Goal: Task Accomplishment & Management: Use online tool/utility

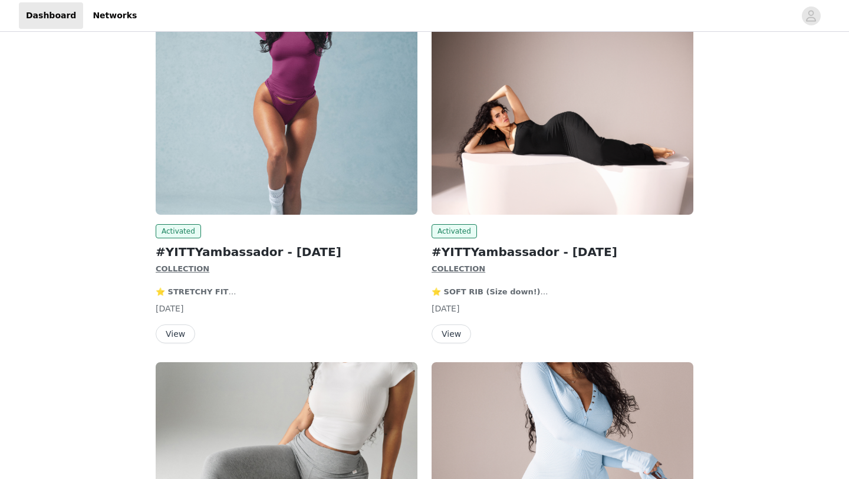
scroll to position [6, 0]
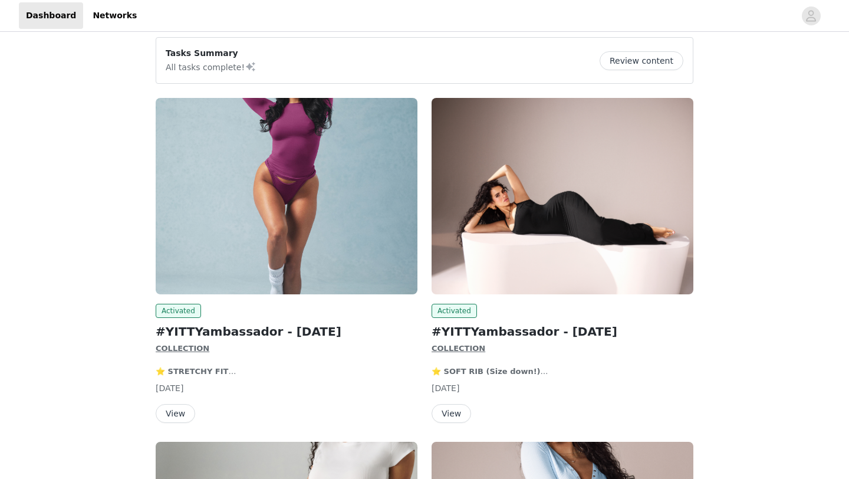
click at [335, 245] on img at bounding box center [287, 196] width 262 height 196
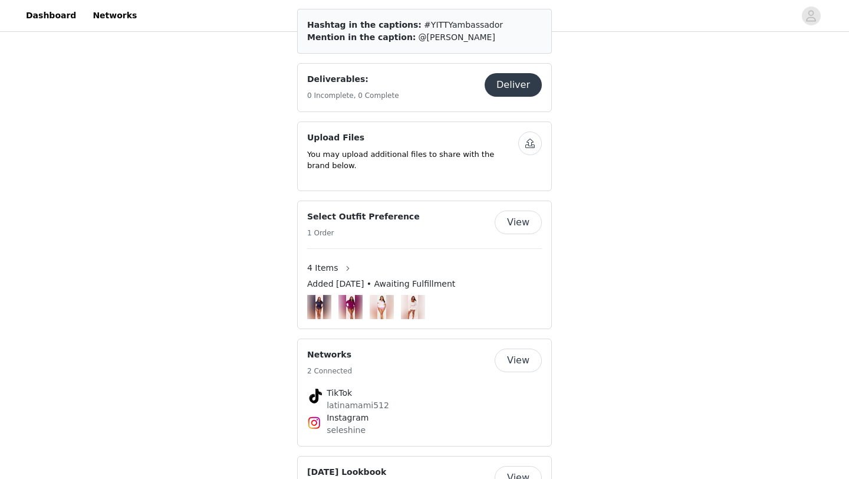
scroll to position [710, 0]
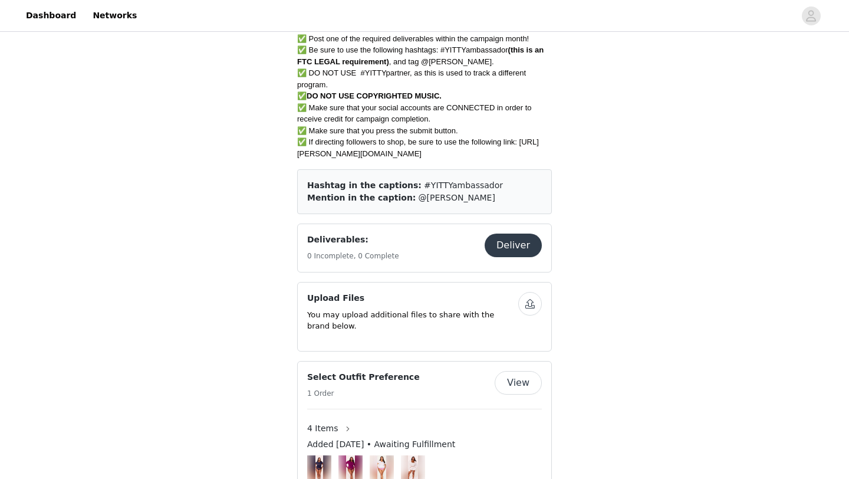
click at [533, 254] on button "Deliver" at bounding box center [513, 246] width 57 height 24
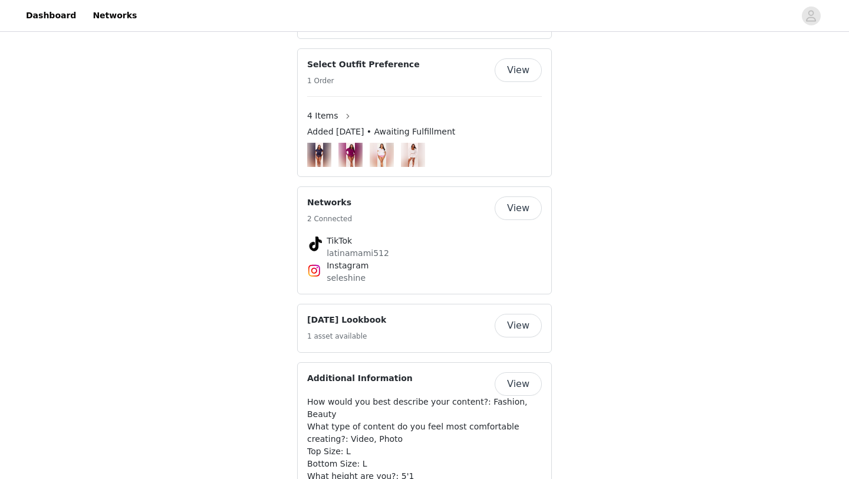
scroll to position [1020, 0]
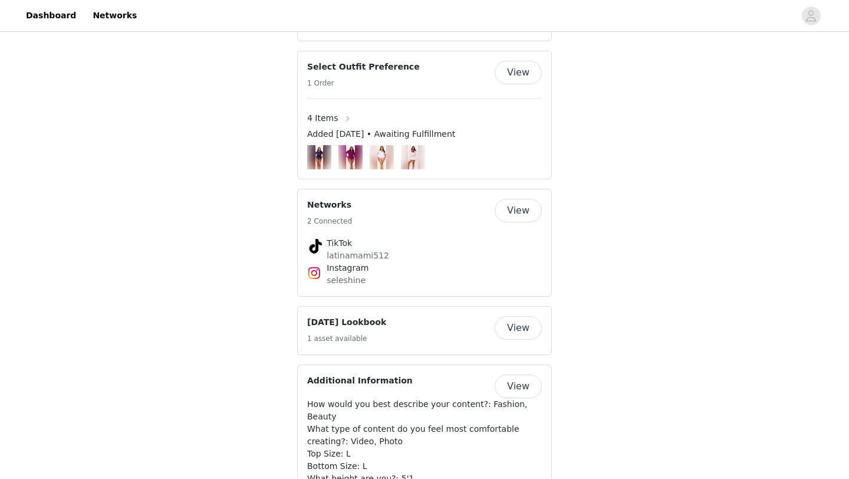
click at [342, 120] on button "button" at bounding box center [348, 118] width 19 height 19
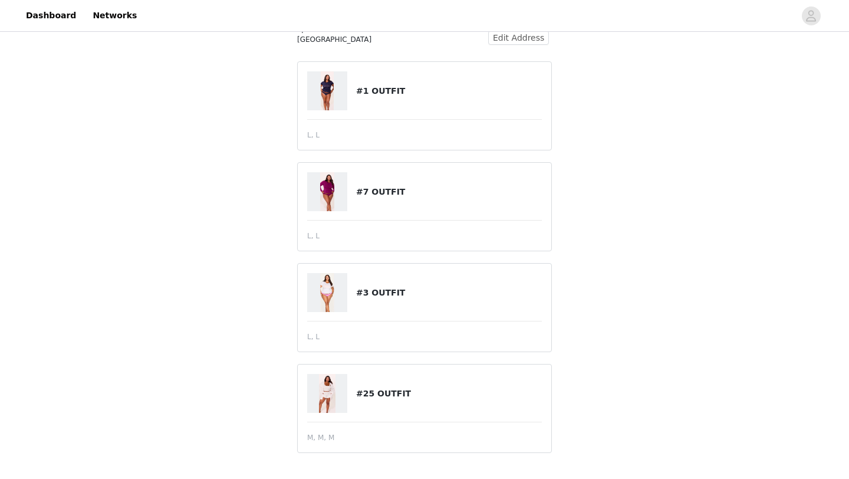
scroll to position [95, 0]
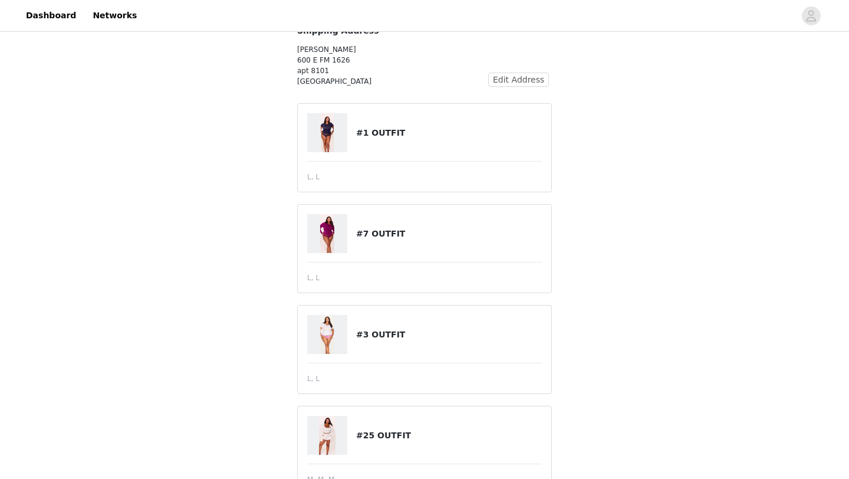
click at [381, 150] on div "#1 OUTFIT" at bounding box center [424, 132] width 235 height 39
